Goal: Ask a question: Seek information or help from site administrators or community

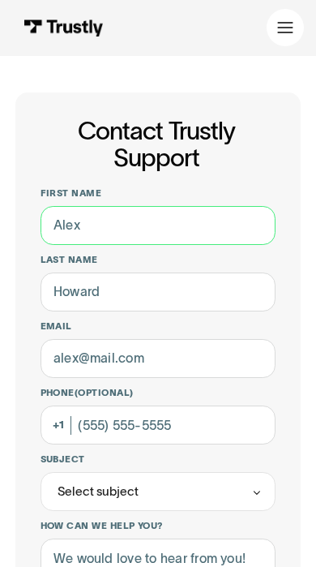
click at [211, 233] on input "First name" at bounding box center [159, 225] width 236 height 39
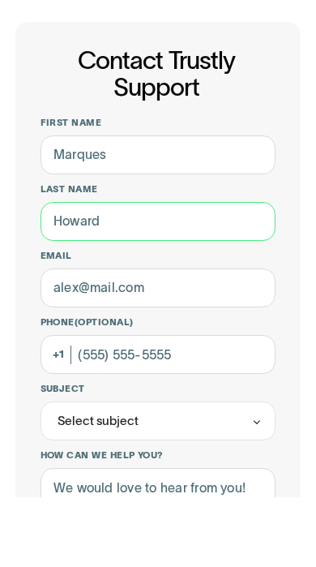
click at [222, 272] on input "Last name" at bounding box center [159, 291] width 236 height 39
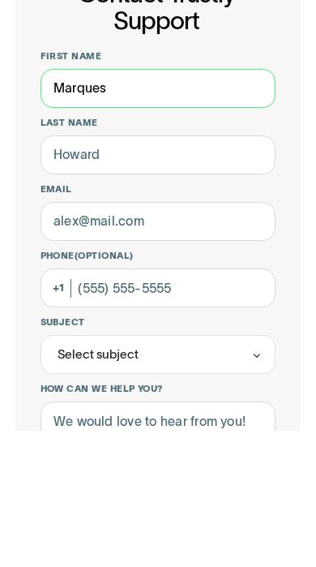
click at [221, 206] on input "Marques" at bounding box center [159, 225] width 236 height 39
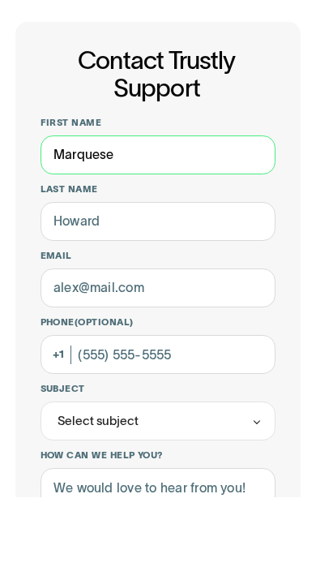
type input "Marquese"
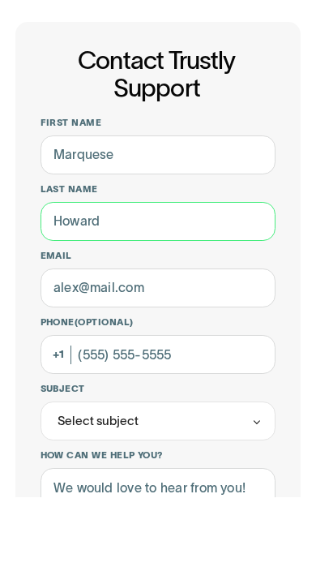
click at [225, 272] on input "Last name" at bounding box center [159, 291] width 236 height 39
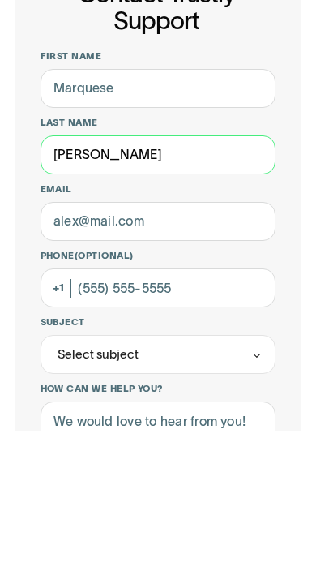
type input "[PERSON_NAME]"
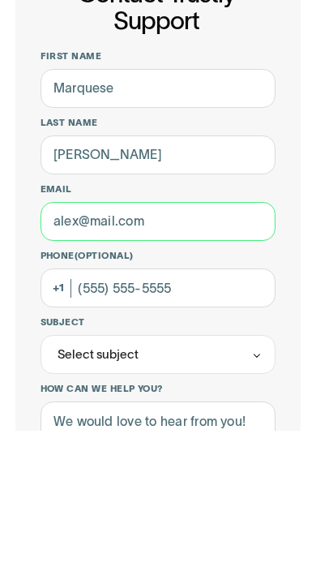
click at [232, 339] on input "Email" at bounding box center [159, 358] width 236 height 39
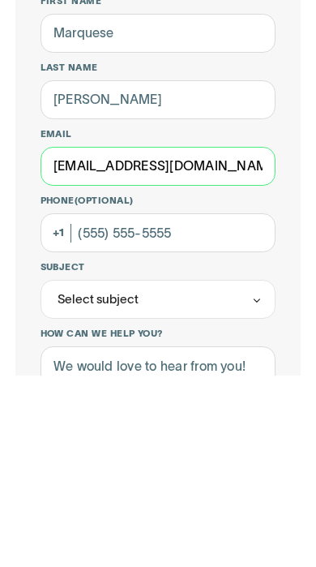
type input "[EMAIL_ADDRESS][DOMAIN_NAME]"
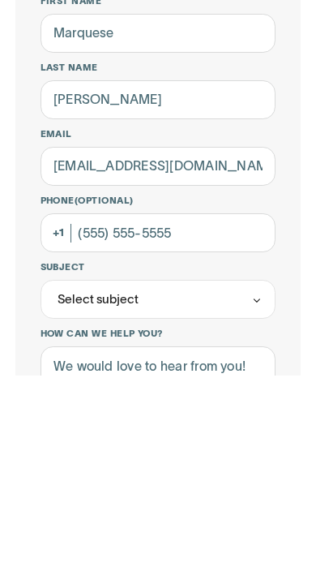
click at [231, 453] on label "Subject" at bounding box center [159, 459] width 236 height 12
click at [231, 472] on input "Subject" at bounding box center [159, 491] width 236 height 39
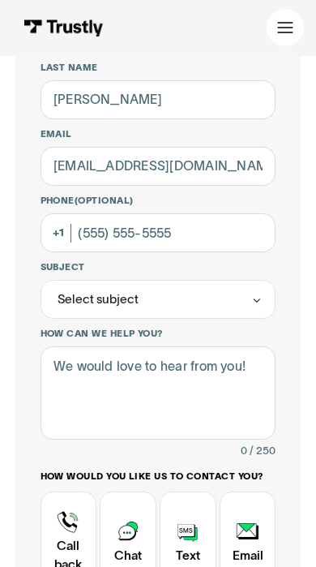
click at [203, 303] on div "Select subject" at bounding box center [159, 299] width 236 height 39
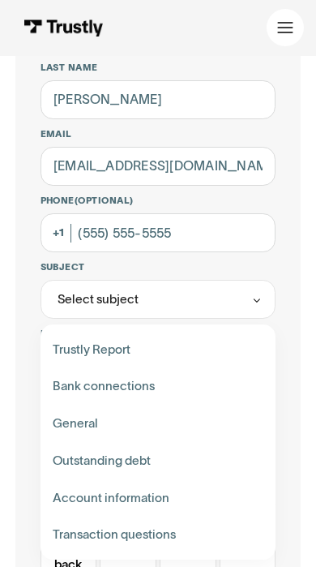
click at [148, 457] on div "Contact Trustly Support" at bounding box center [158, 460] width 224 height 37
type input "**********"
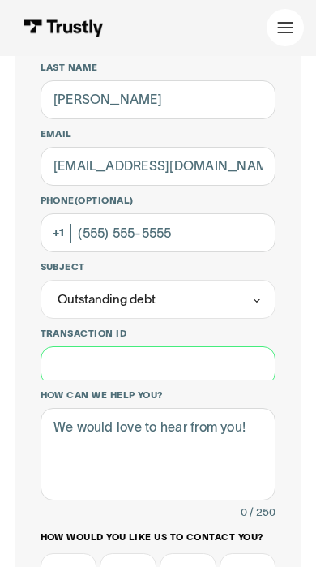
click at [157, 382] on input "Transaction ID" at bounding box center [159, 365] width 236 height 39
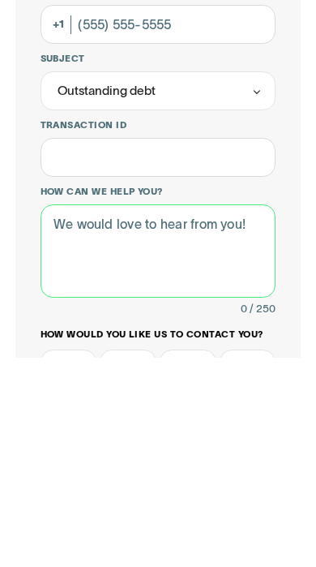
click at [224, 413] on textarea "How can we help you?" at bounding box center [159, 459] width 236 height 92
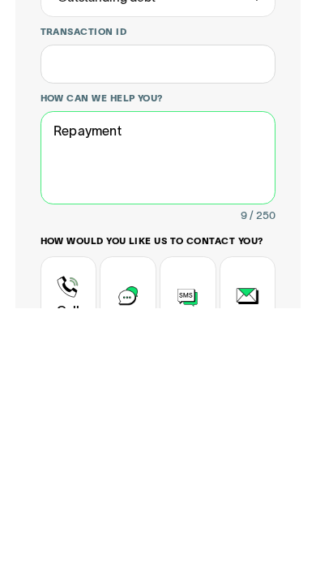
type textarea "Repayment"
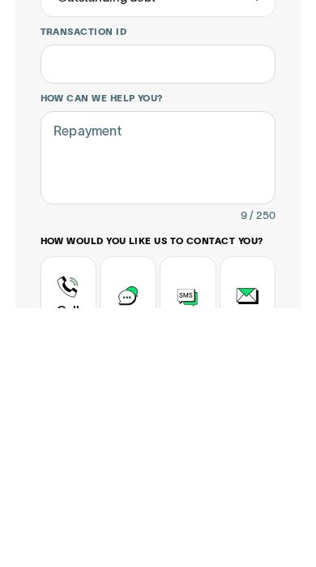
click at [123, 494] on label "How would you like us to contact you?" at bounding box center [159, 500] width 236 height 12
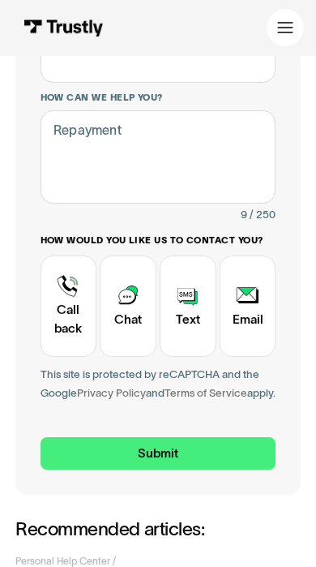
click at [122, 317] on div "Contact Trustly Support" at bounding box center [128, 305] width 57 height 101
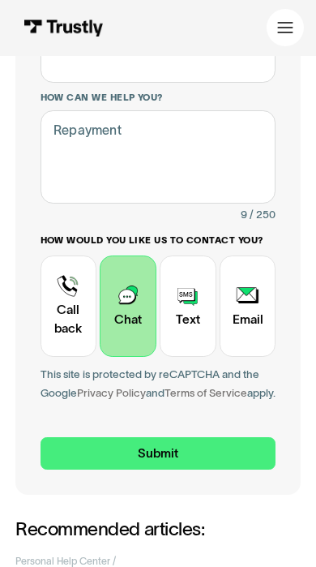
click at [178, 469] on input "Submit" at bounding box center [159, 453] width 236 height 32
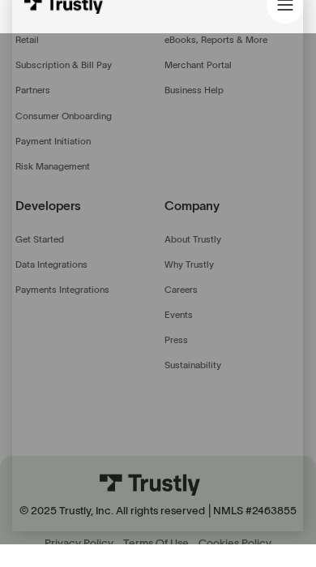
scroll to position [655, 0]
